Goal: Transaction & Acquisition: Obtain resource

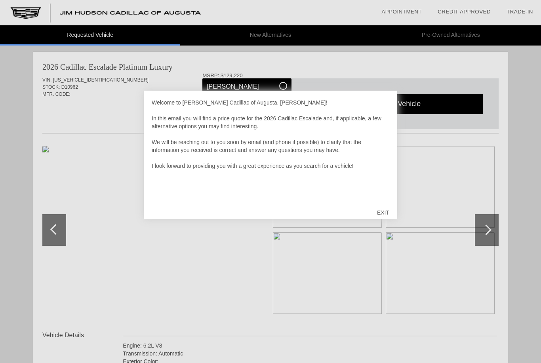
click at [379, 209] on div "EXIT" at bounding box center [383, 213] width 28 height 24
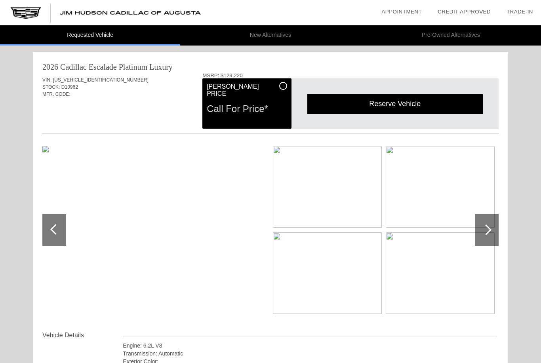
click at [161, 238] on img at bounding box center [154, 230] width 225 height 168
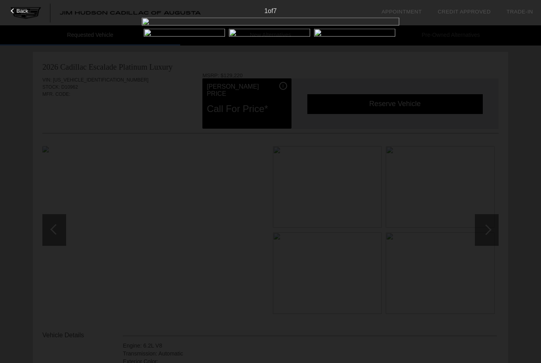
click at [19, 7] on div "1 of 7" at bounding box center [270, 8] width 541 height 16
click at [19, 12] on span "Back" at bounding box center [23, 11] width 12 height 6
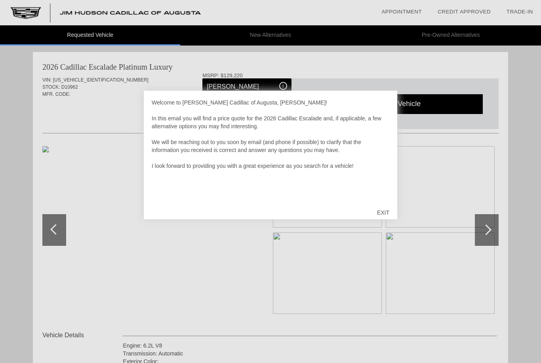
click at [383, 208] on div "EXIT" at bounding box center [383, 213] width 28 height 24
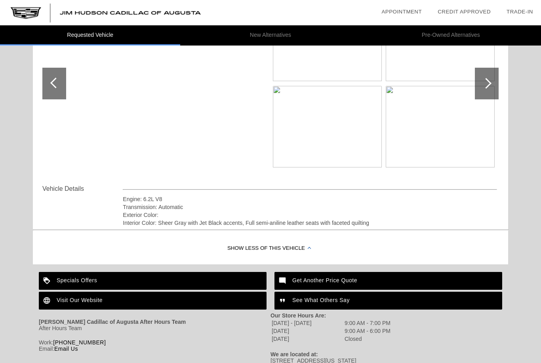
scroll to position [166, 0]
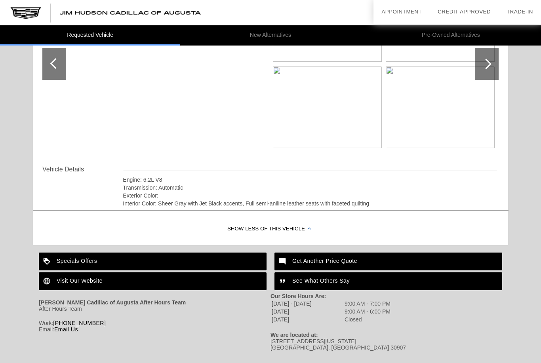
click at [291, 232] on div "Show Less of this Vehicle" at bounding box center [271, 230] width 476 height 32
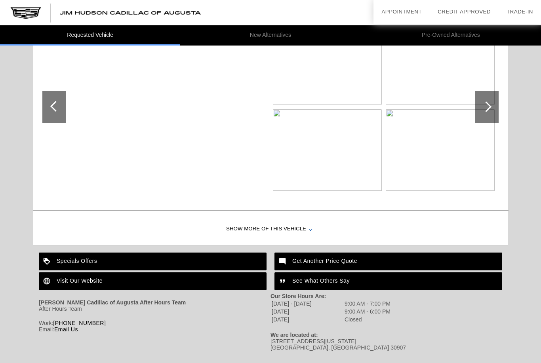
click at [296, 233] on div "Show More of this Vehicle" at bounding box center [271, 230] width 476 height 32
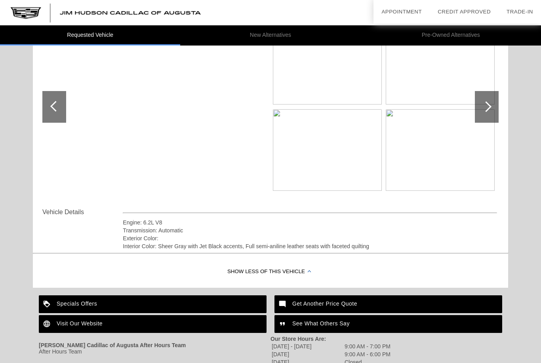
click at [483, 109] on div at bounding box center [487, 107] width 24 height 32
click at [491, 106] on div at bounding box center [487, 107] width 24 height 32
click at [490, 109] on div at bounding box center [487, 107] width 24 height 32
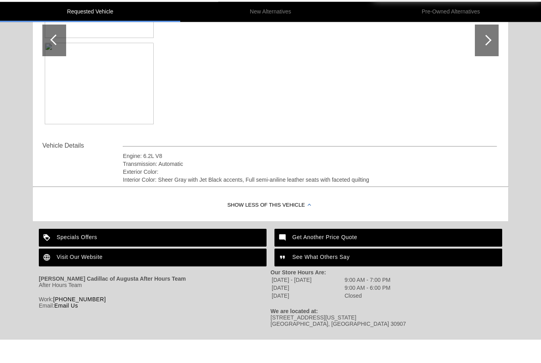
scroll to position [166, 0]
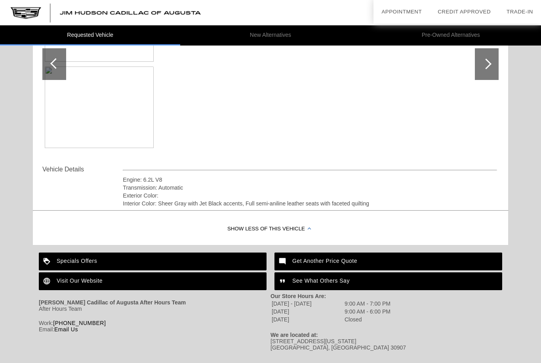
drag, startPoint x: 267, startPoint y: 234, endPoint x: 267, endPoint y: 277, distance: 42.8
click at [267, 234] on div "Show Less of this Vehicle" at bounding box center [271, 230] width 476 height 32
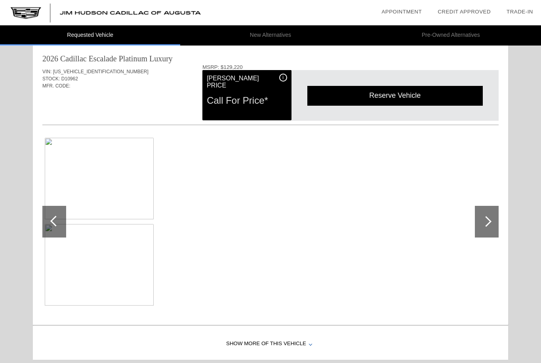
scroll to position [0, 0]
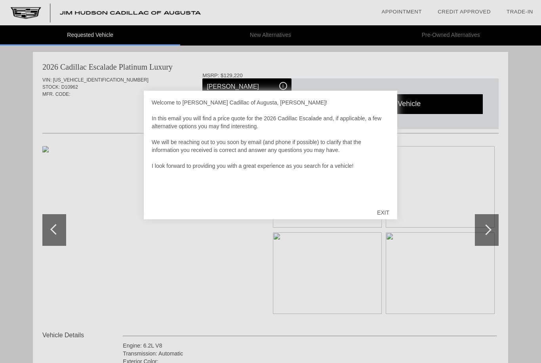
click at [390, 224] on div "EXIT" at bounding box center [383, 213] width 28 height 24
